Goal: Task Accomplishment & Management: Manage account settings

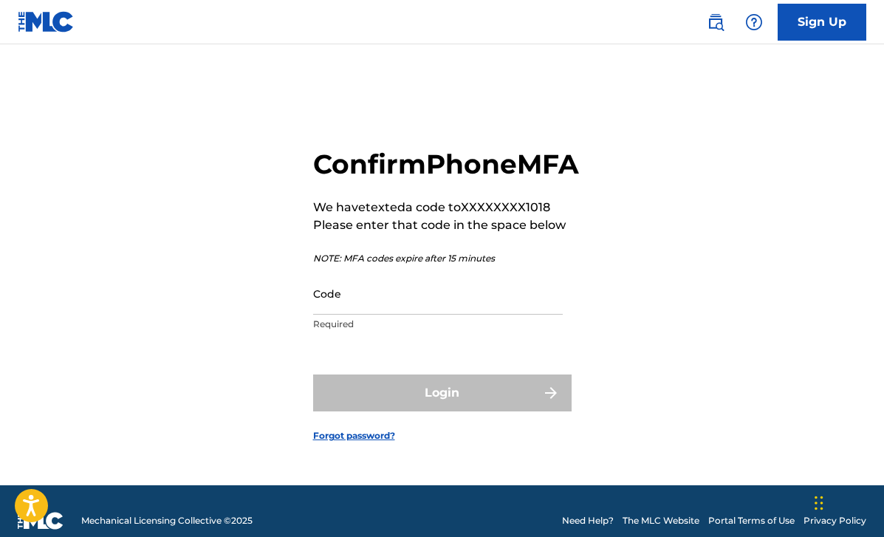
click at [364, 314] on input "Code" at bounding box center [438, 293] width 250 height 42
paste input "527506"
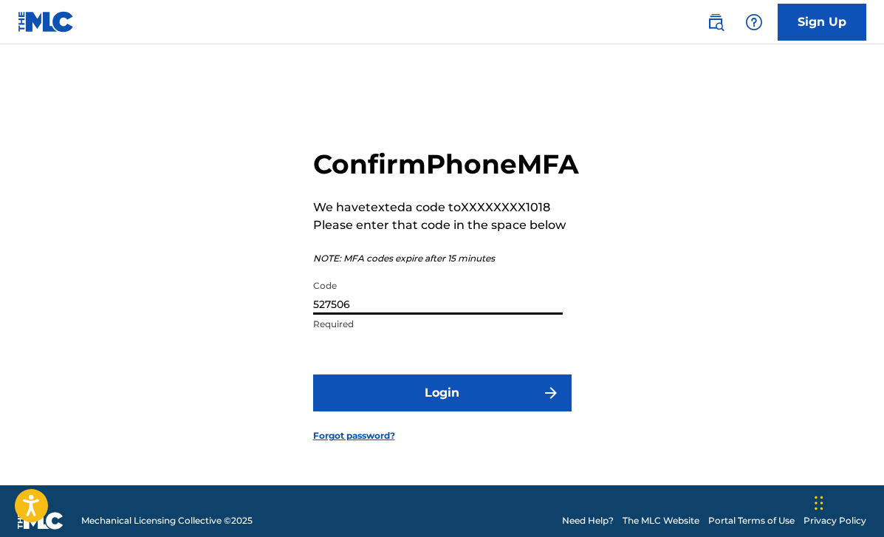
type input "527506"
click at [441, 411] on button "Login" at bounding box center [442, 392] width 258 height 37
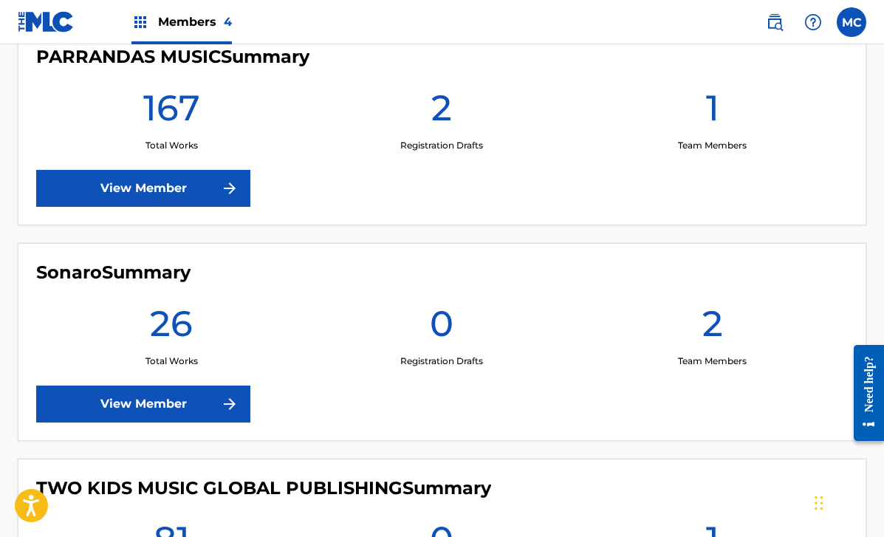
scroll to position [420, 0]
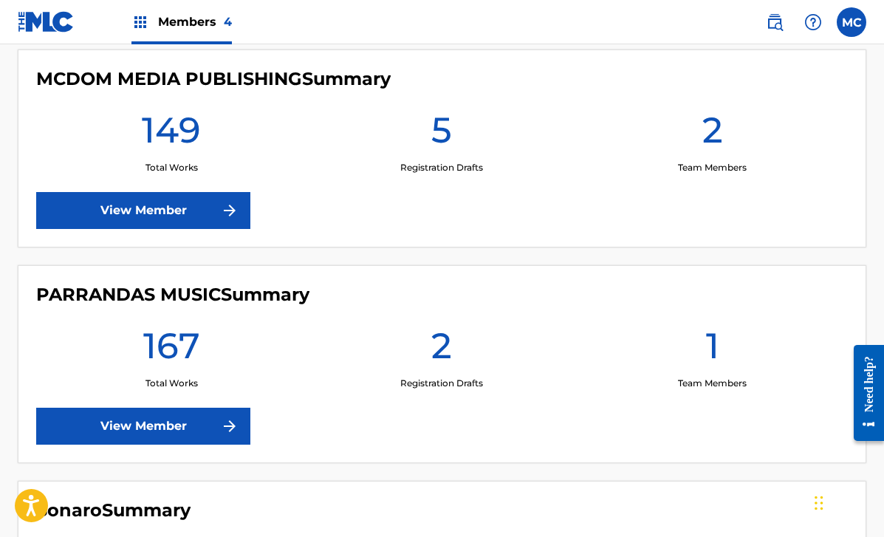
click at [141, 418] on link "View Member" at bounding box center [143, 425] width 214 height 37
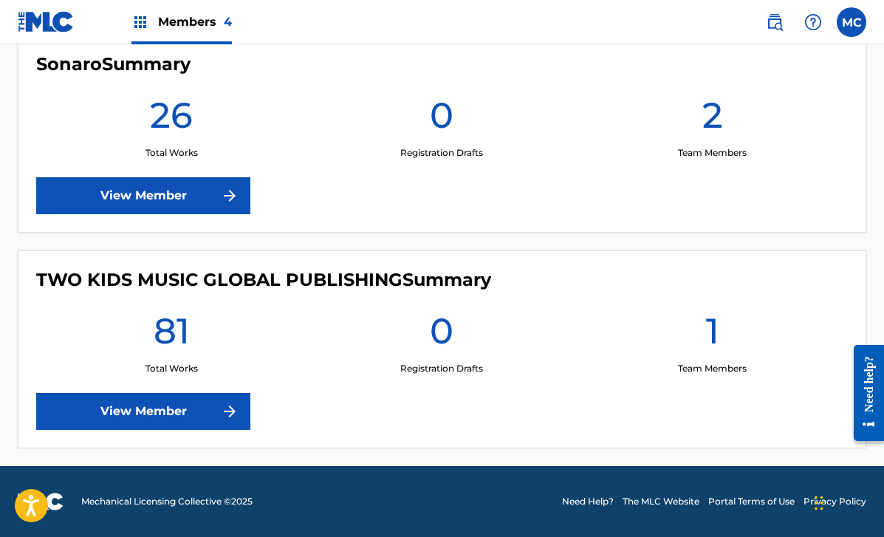
scroll to position [866, 0]
click at [155, 420] on link "View Member" at bounding box center [143, 411] width 214 height 37
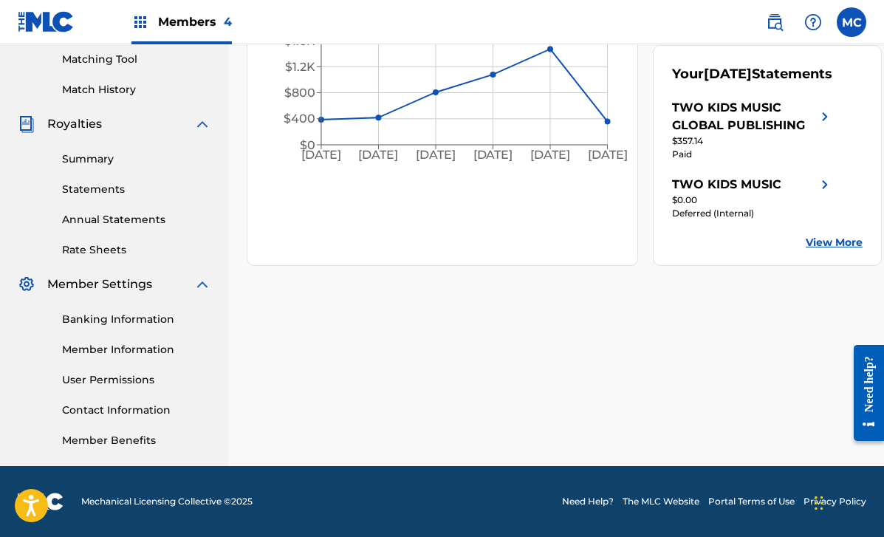
scroll to position [379, 0]
click at [718, 193] on div "TWO KIDS MUSIC" at bounding box center [726, 185] width 109 height 18
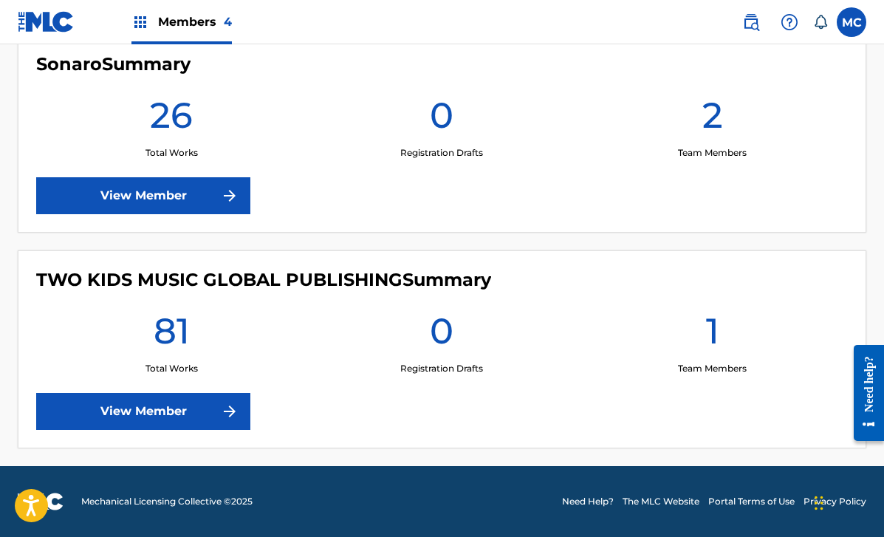
scroll to position [866, 0]
click at [158, 416] on link "View Member" at bounding box center [143, 411] width 214 height 37
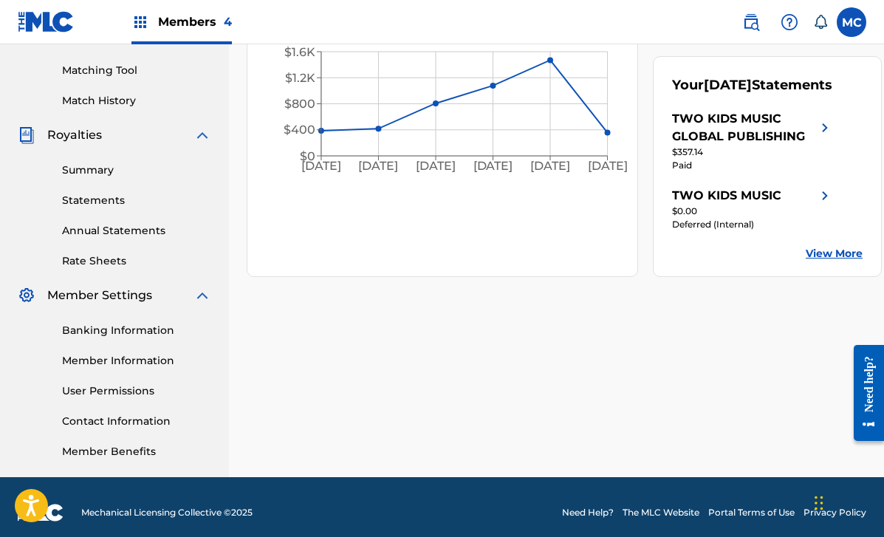
scroll to position [376, 0]
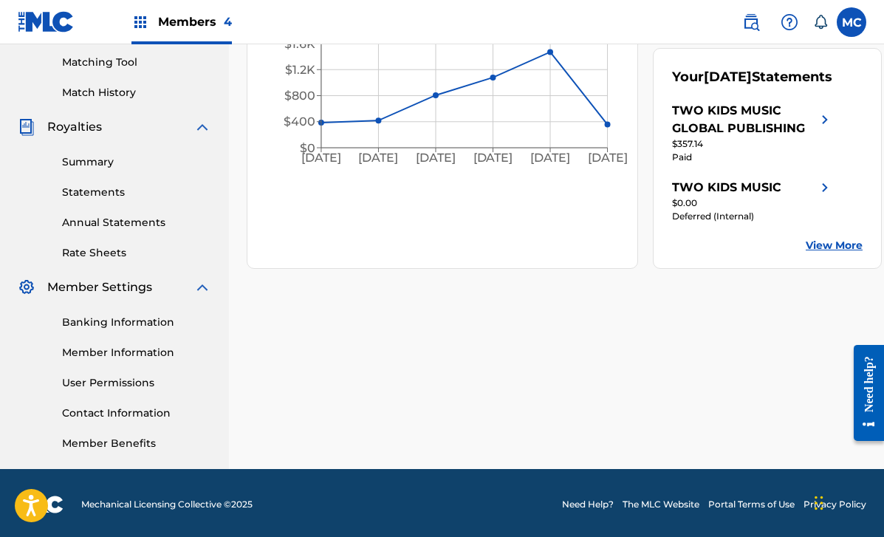
click at [134, 415] on link "Contact Information" at bounding box center [136, 413] width 149 height 16
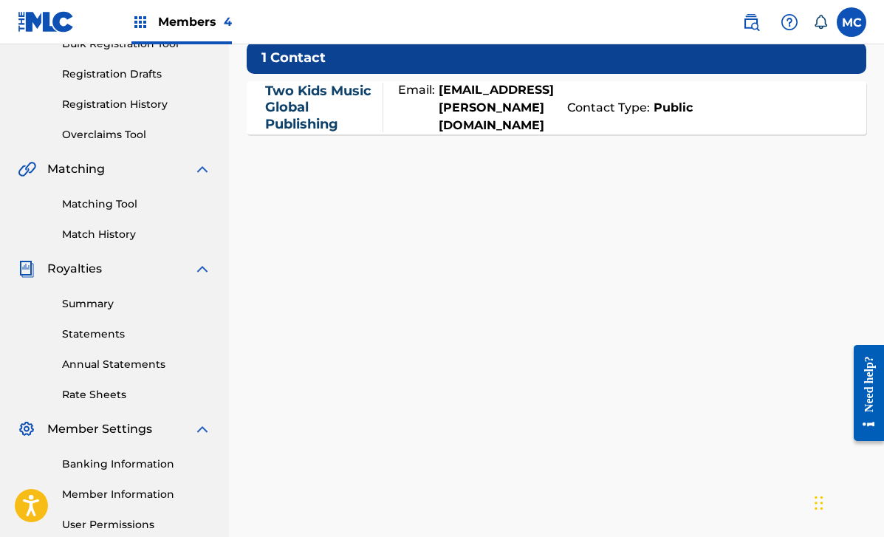
scroll to position [146, 0]
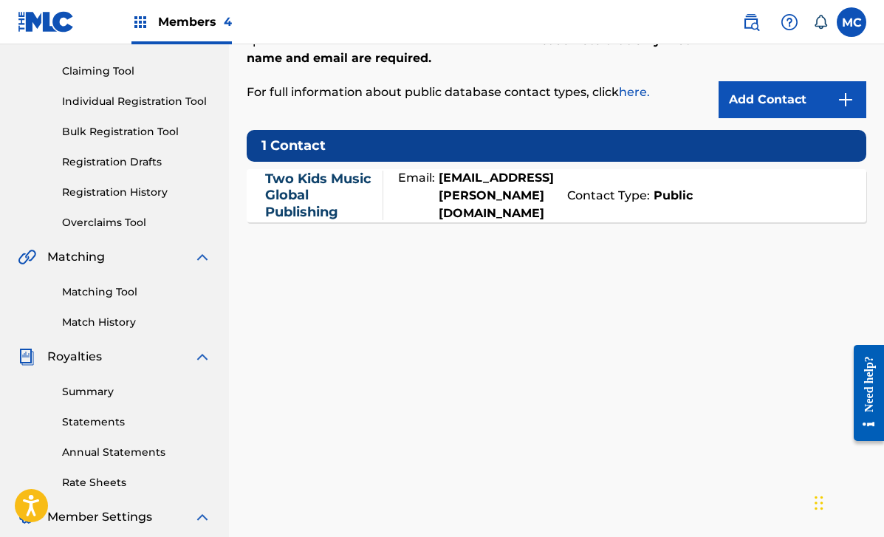
click at [692, 200] on strong "Public" at bounding box center [671, 196] width 43 height 18
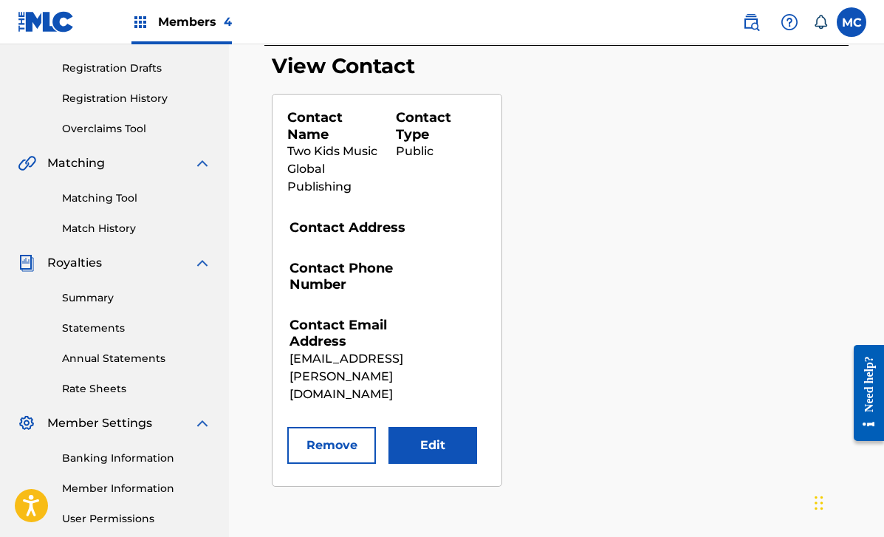
scroll to position [269, 0]
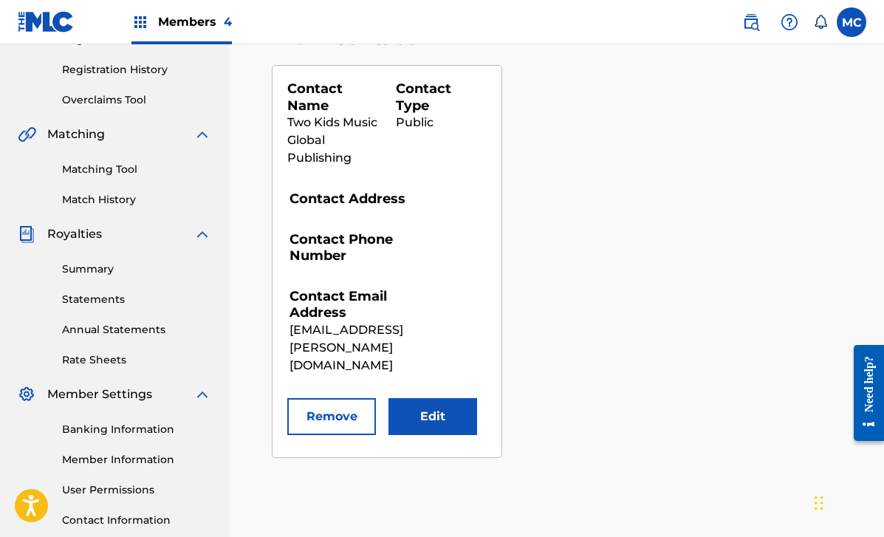
click at [432, 401] on button "Edit" at bounding box center [432, 416] width 89 height 37
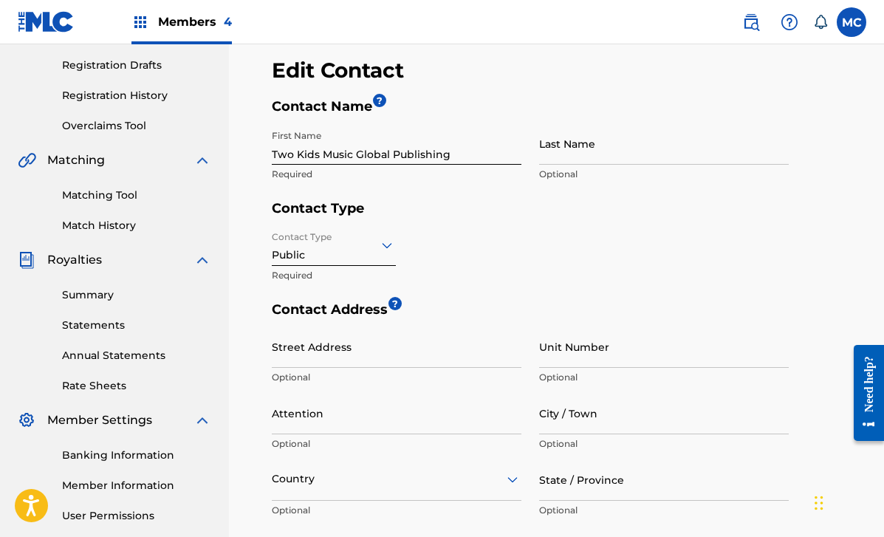
scroll to position [228, 0]
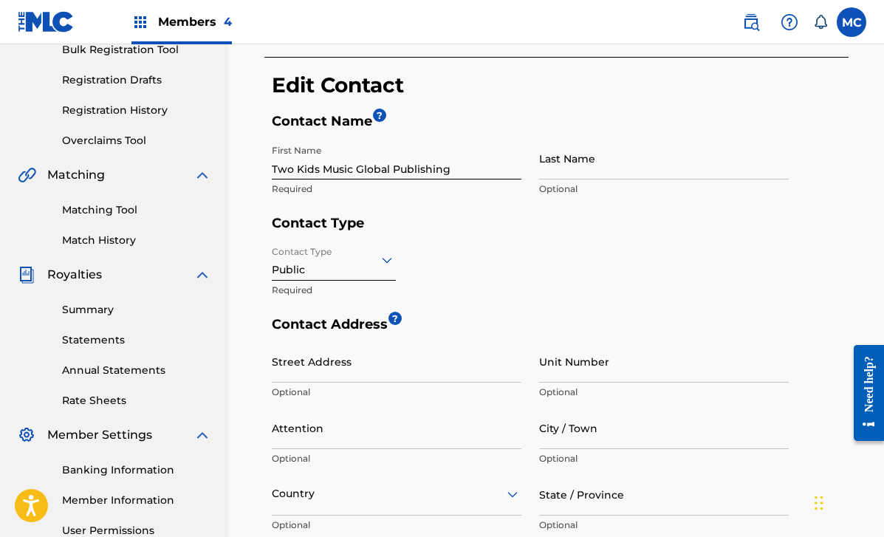
click at [382, 258] on icon at bounding box center [387, 260] width 10 height 6
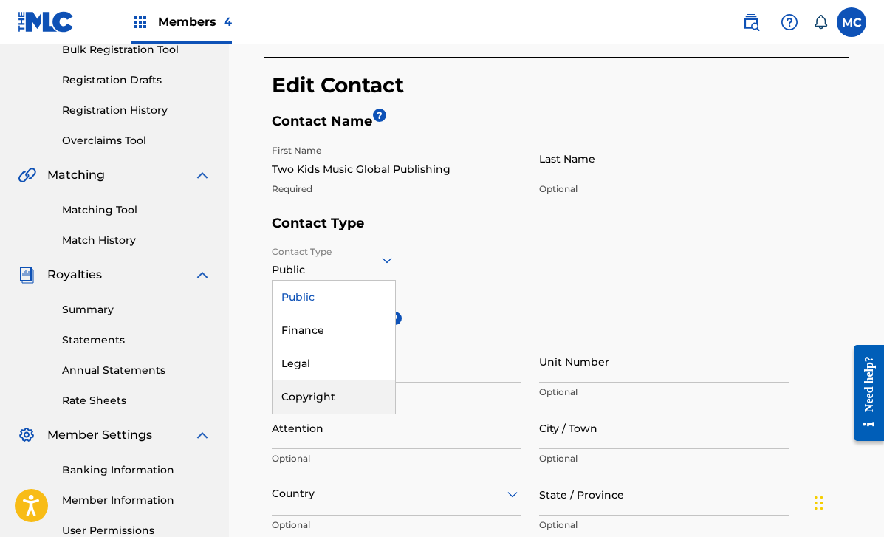
drag, startPoint x: 348, startPoint y: 368, endPoint x: 343, endPoint y: 398, distance: 29.9
click at [343, 398] on div "Public Finance Legal Copyright" at bounding box center [333, 347] width 123 height 133
click at [343, 397] on div "Copyright" at bounding box center [333, 396] width 123 height 33
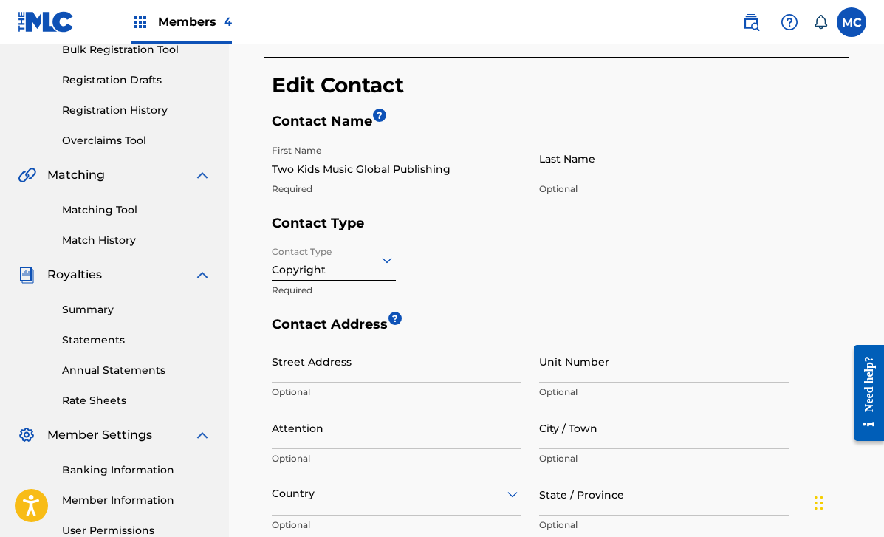
click at [498, 326] on h5 "Contact Address ?" at bounding box center [530, 328] width 517 height 24
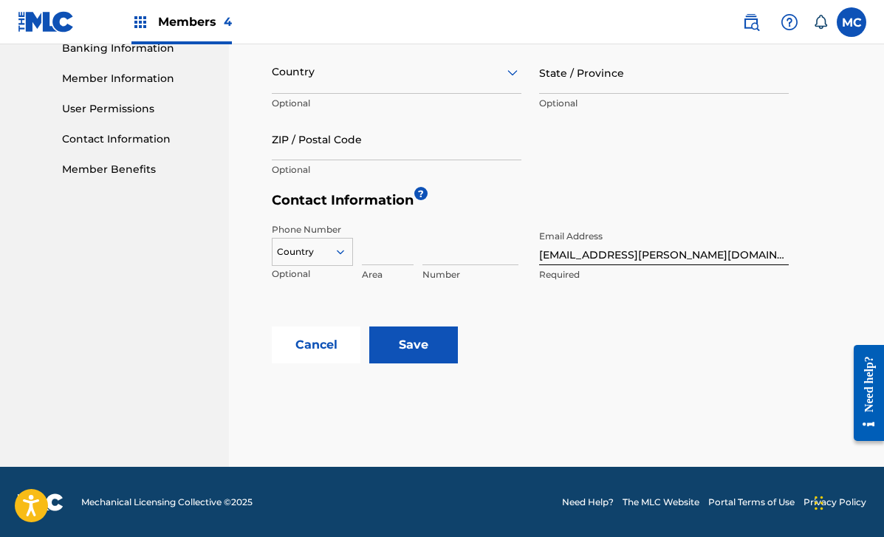
click at [458, 344] on div "Cancel Save" at bounding box center [560, 344] width 577 height 37
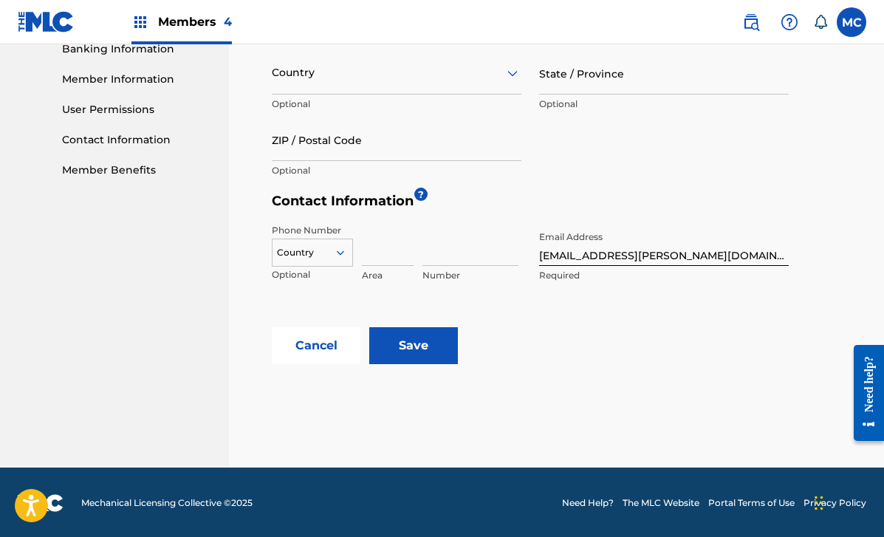
click at [413, 349] on input "Save" at bounding box center [413, 345] width 89 height 37
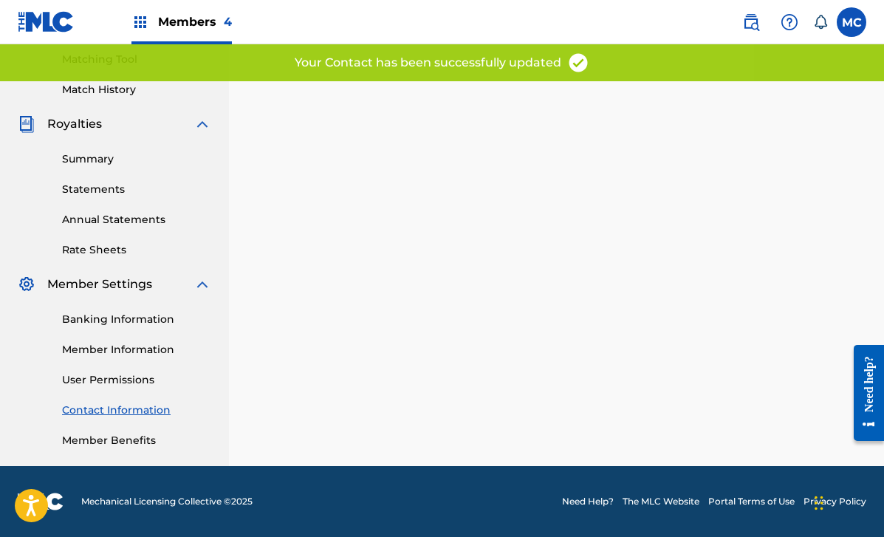
scroll to position [379, 0]
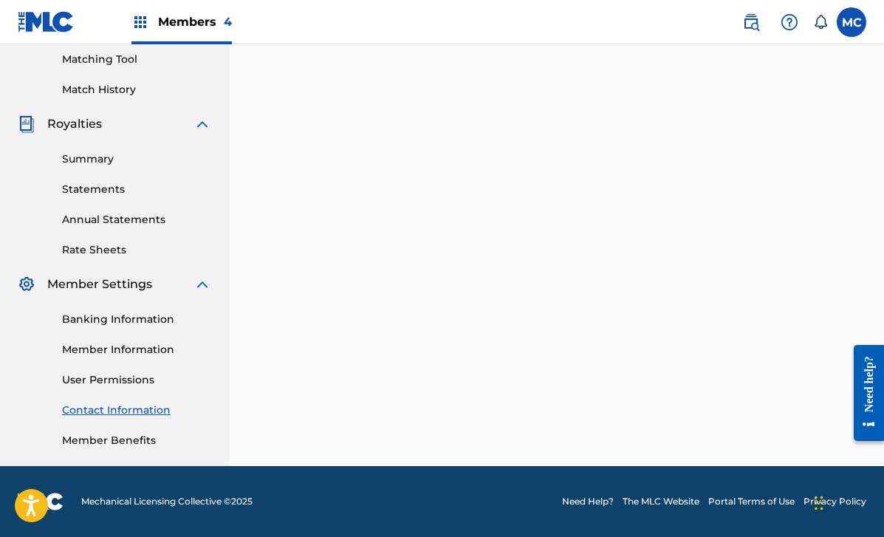
click at [125, 354] on link "Member Information" at bounding box center [136, 350] width 149 height 16
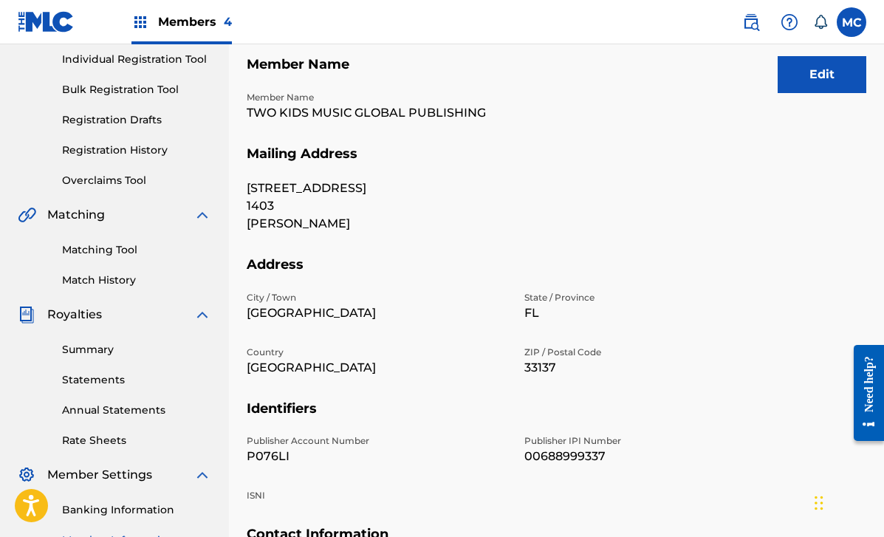
scroll to position [190, 0]
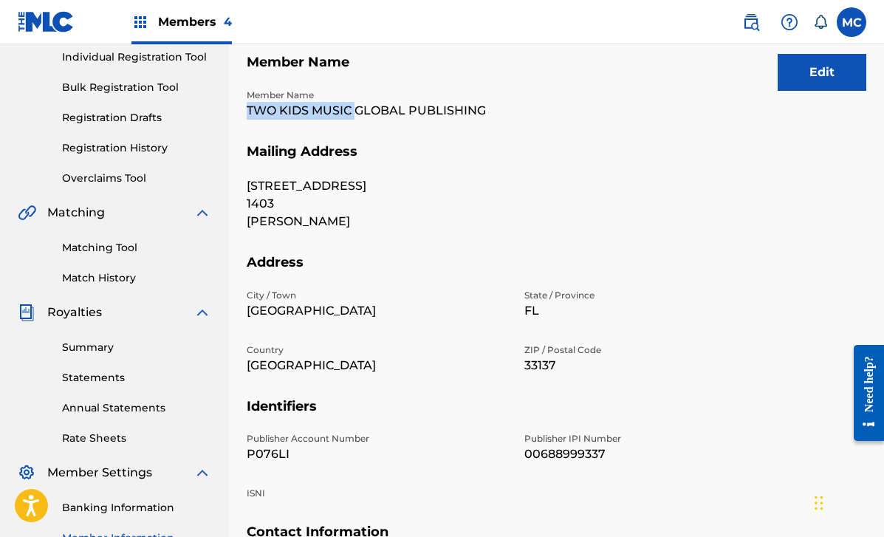
drag, startPoint x: 244, startPoint y: 110, endPoint x: 354, endPoint y: 111, distance: 109.3
click at [354, 111] on div "Mailing and Contact Information entered on the Mailing and Contact tab is used …" at bounding box center [556, 272] width 655 height 763
copy p "TWO KIDS MUSIC"
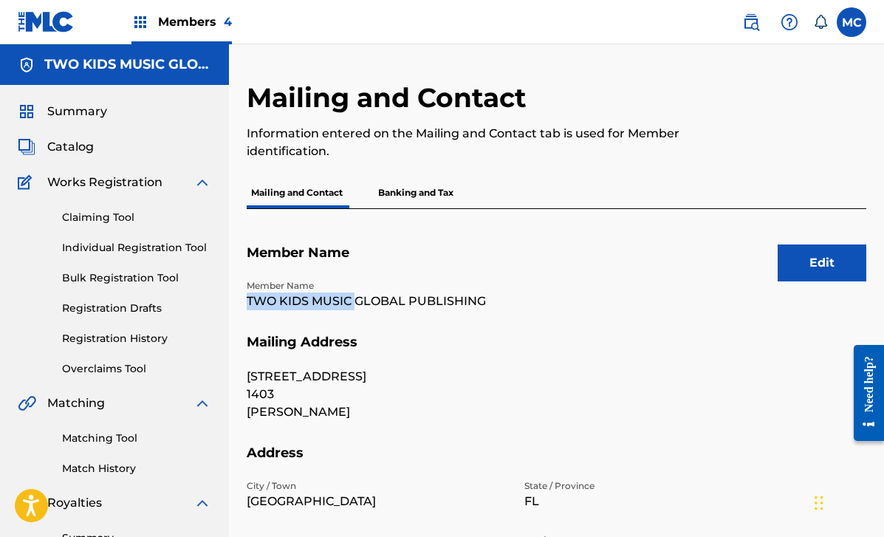
scroll to position [0, 0]
click at [86, 108] on span "Summary" at bounding box center [77, 112] width 60 height 18
